Goal: Transaction & Acquisition: Purchase product/service

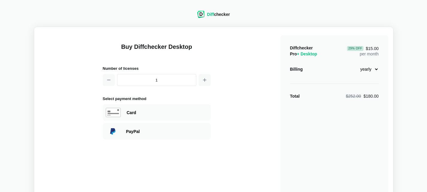
click at [376, 71] on select "monthly yearly" at bounding box center [366, 69] width 26 height 10
select select "desktop-monthly-21"
click at [353, 64] on select "monthly yearly" at bounding box center [366, 69] width 26 height 10
click at [341, 89] on div "Diffchecker Pro + Desktop $21.00 per month Billing monthly yearly Total $21.00" at bounding box center [334, 143] width 108 height 216
drag, startPoint x: 207, startPoint y: 110, endPoint x: 185, endPoint y: 115, distance: 22.0
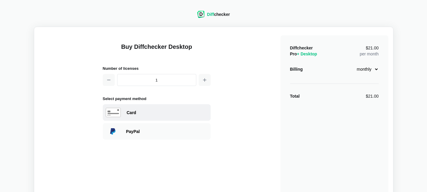
click at [185, 115] on div "Card" at bounding box center [167, 113] width 81 height 6
select select "[GEOGRAPHIC_DATA]"
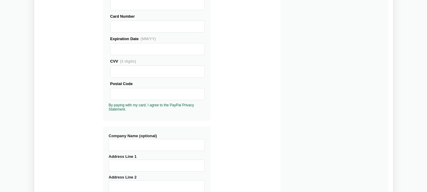
scroll to position [111, 0]
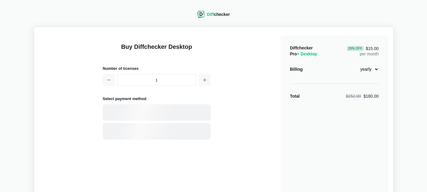
select select "desktop-yearly-180"
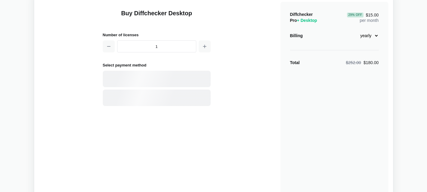
scroll to position [34, 0]
